Goal: Task Accomplishment & Management: Manage account settings

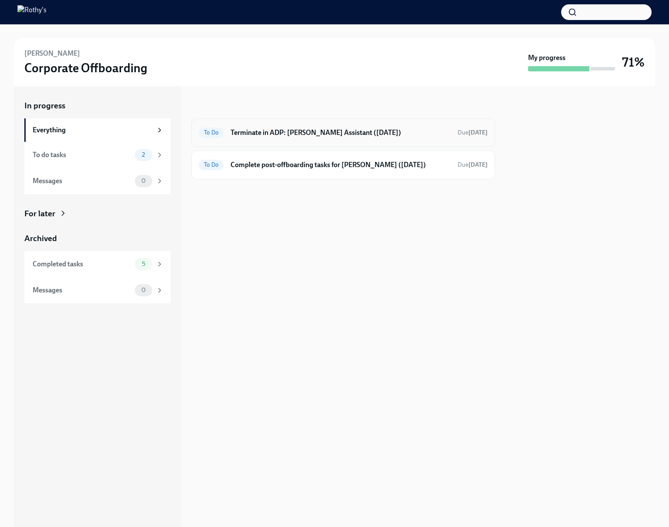
click at [390, 135] on h6 "Terminate in ADP: Bridget - Merchandising Assistant (10/09/2025)" at bounding box center [340, 133] width 220 height 10
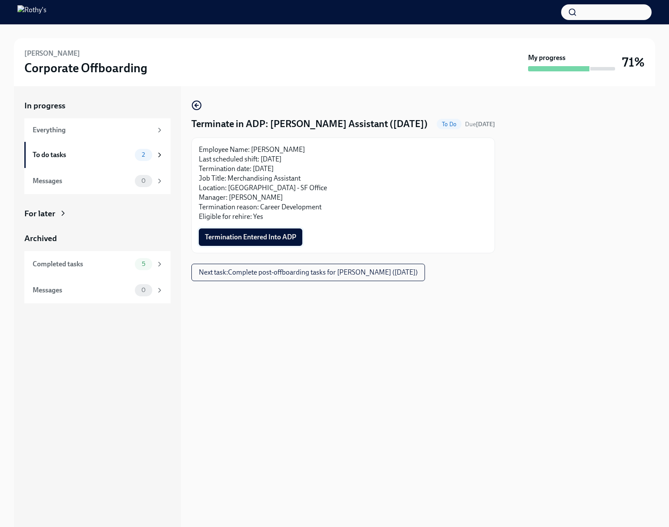
click at [289, 241] on span "Termination Entered Into ADP" at bounding box center [250, 237] width 91 height 9
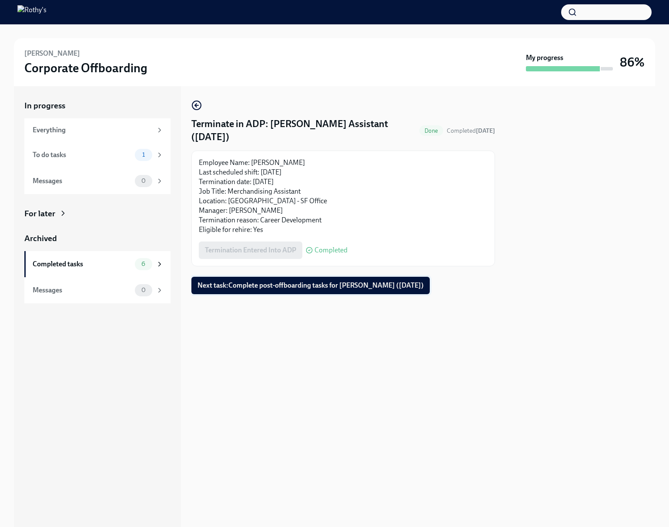
click at [357, 286] on span "Next task : Complete post-offboarding tasks for Bridget Douglas (10/09/2025)" at bounding box center [310, 285] width 226 height 9
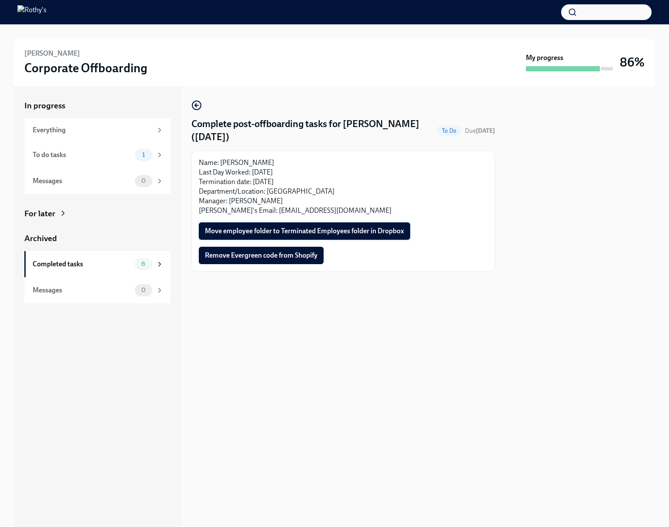
click at [385, 230] on span "Move employee folder to Terminated Employees folder in Dropbox" at bounding box center [304, 231] width 199 height 9
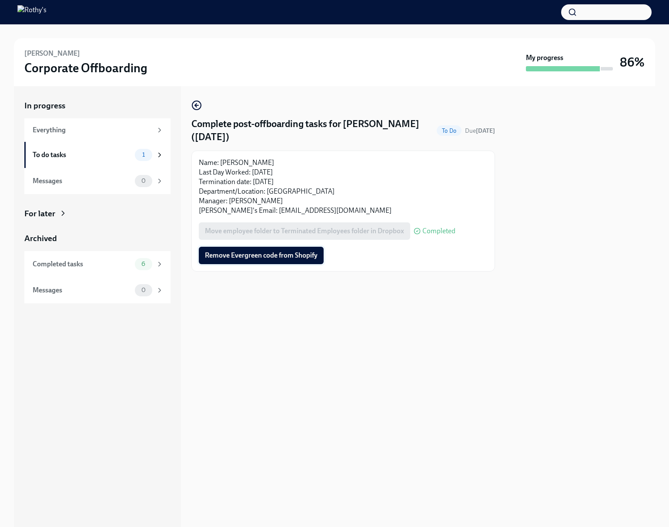
click at [212, 253] on span "Remove Evergreen code from Shopify" at bounding box center [261, 255] width 113 height 9
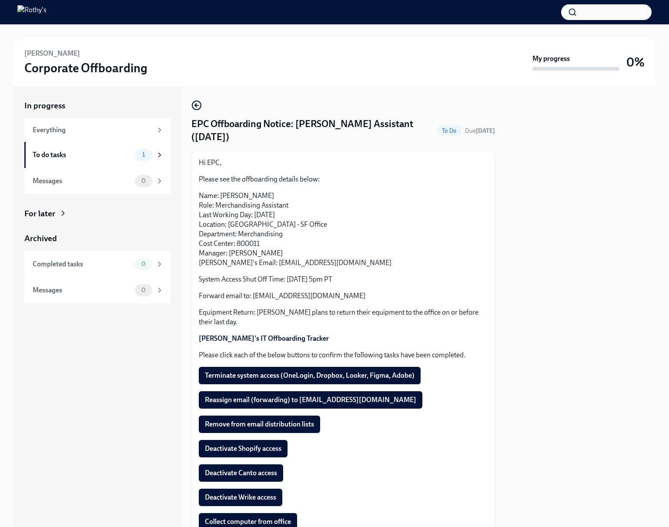
scroll to position [39, 0]
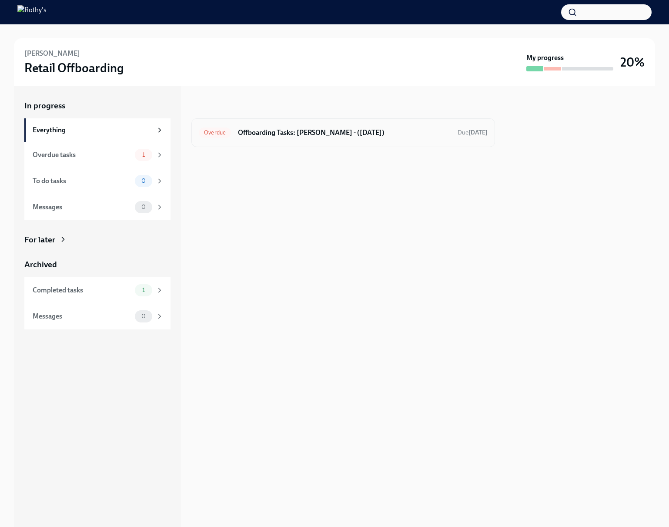
click at [280, 136] on h6 "Offboarding Tasks: [PERSON_NAME] - ([DATE])" at bounding box center [344, 133] width 213 height 10
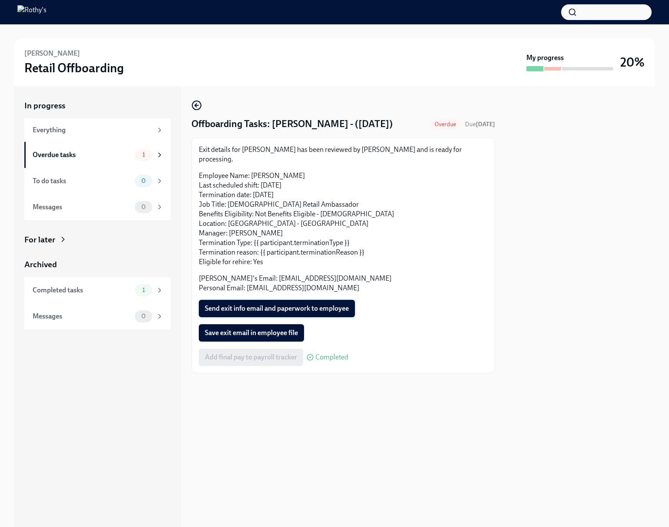
click at [308, 304] on span "Send exit info email and paperwork to employee" at bounding box center [277, 308] width 144 height 9
click at [275, 328] on span "Save exit email in employee file" at bounding box center [251, 332] width 93 height 9
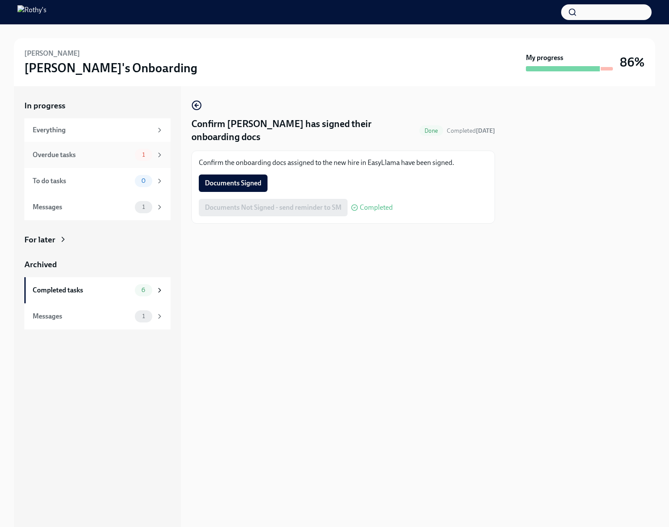
click at [95, 151] on div "Overdue tasks" at bounding box center [82, 155] width 99 height 10
click at [100, 150] on div "Overdue tasks" at bounding box center [82, 155] width 99 height 10
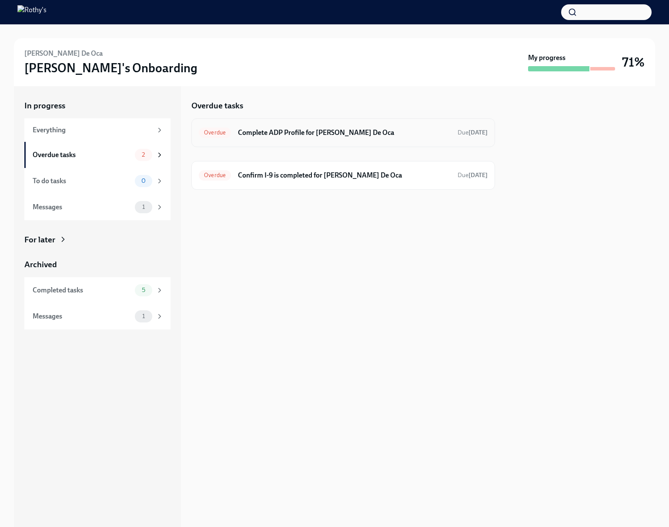
click at [294, 127] on div "Overdue Complete ADP Profile for [PERSON_NAME] De Oca Due [DATE]" at bounding box center [343, 133] width 289 height 14
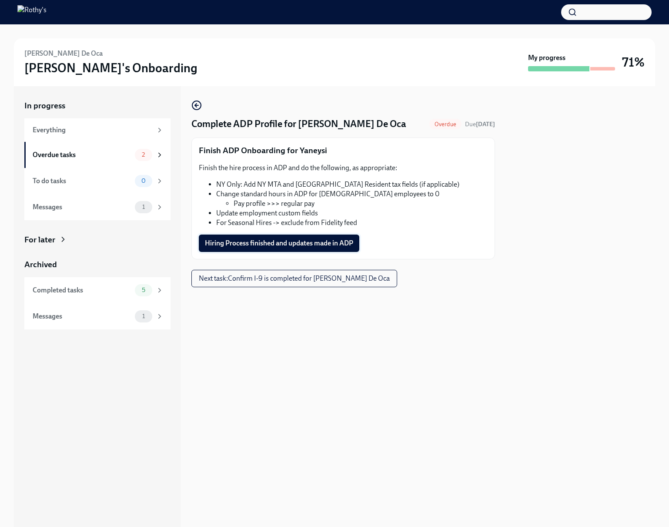
click at [280, 244] on span "Hiring Process finished and updates made in ADP" at bounding box center [279, 243] width 148 height 9
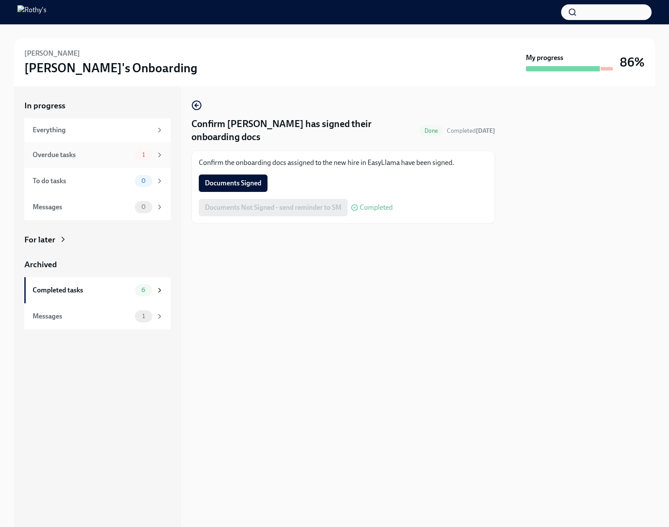
click at [81, 157] on div "Overdue tasks" at bounding box center [82, 155] width 99 height 10
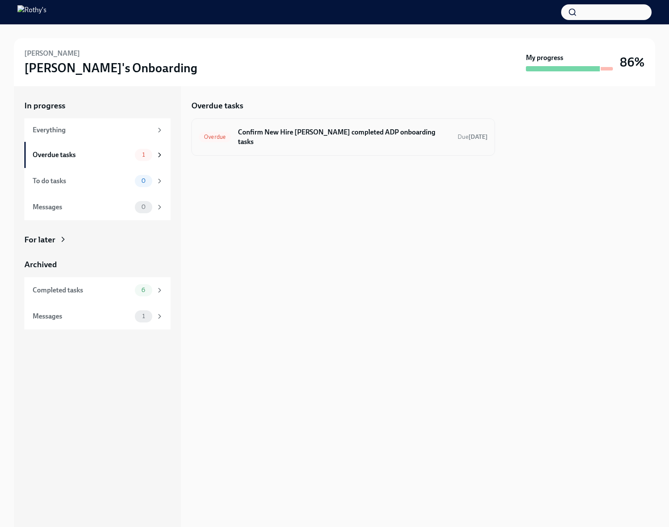
click at [265, 137] on div "Overdue Confirm New Hire Bianca Perez completed ADP onboarding tasks Due Sep 16…" at bounding box center [343, 137] width 289 height 23
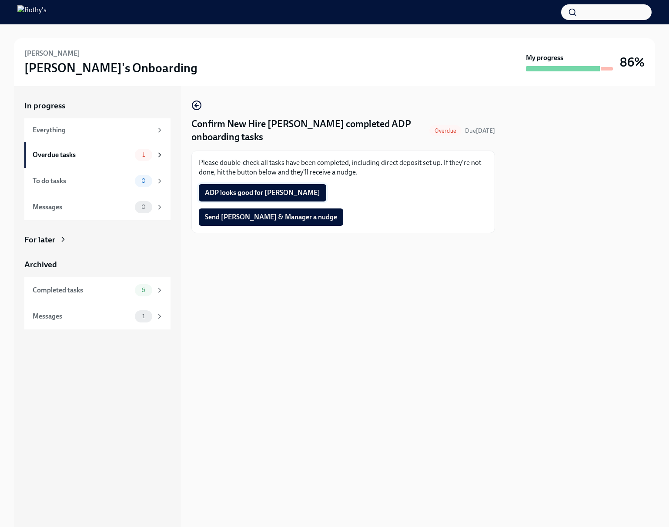
click at [254, 190] on span "ADP looks good for Bianca" at bounding box center [262, 192] width 115 height 9
